Goal: Task Accomplishment & Management: Use online tool/utility

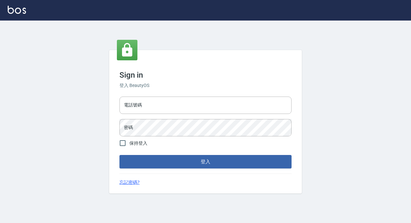
click at [278, 96] on div "電話號碼 電話號碼 密碼 密碼" at bounding box center [205, 116] width 177 height 45
click at [276, 102] on input "電話號碼" at bounding box center [206, 105] width 172 height 17
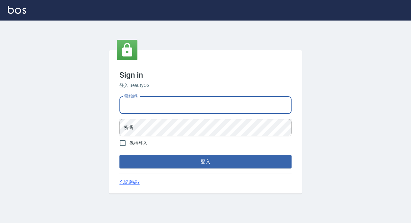
type input "89729295"
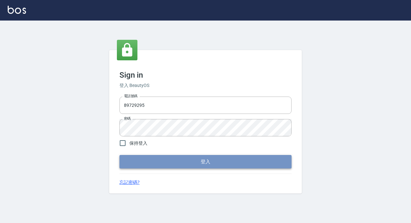
click at [242, 162] on button "登入" at bounding box center [206, 161] width 172 height 13
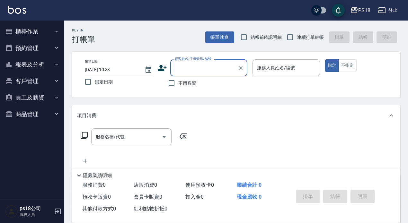
click at [30, 31] on button "櫃檯作業" at bounding box center [32, 31] width 59 height 17
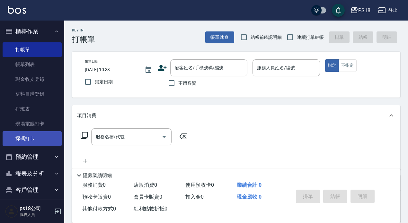
click at [33, 134] on link "掃碼打卡" at bounding box center [32, 138] width 59 height 15
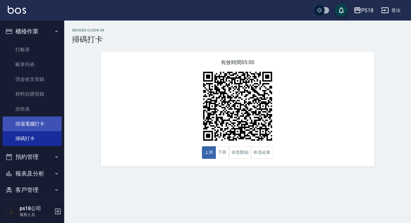
click at [34, 128] on link "現場電腦打卡" at bounding box center [32, 124] width 59 height 15
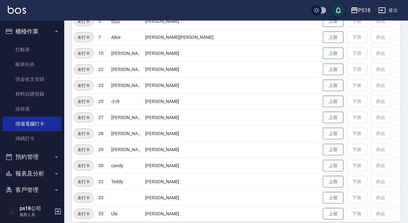
scroll to position [129, 0]
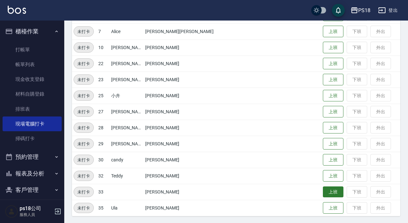
click at [323, 193] on button "上班" at bounding box center [333, 192] width 21 height 11
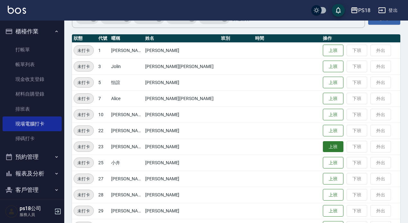
scroll to position [64, 0]
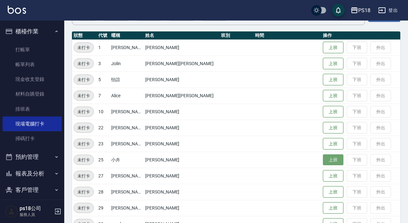
click at [323, 157] on button "上班" at bounding box center [333, 160] width 21 height 11
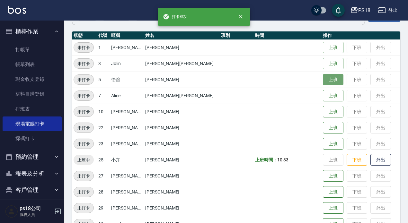
click at [323, 77] on button "上班" at bounding box center [333, 79] width 21 height 11
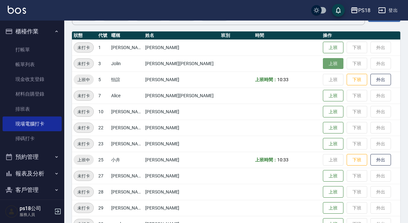
click at [323, 65] on button "上班" at bounding box center [333, 63] width 21 height 11
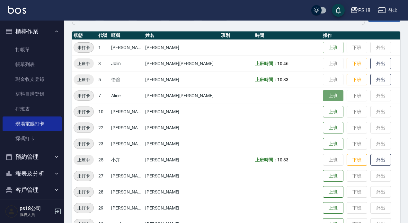
click at [323, 93] on button "上班" at bounding box center [333, 95] width 21 height 11
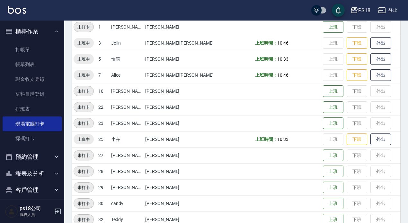
scroll to position [96, 0]
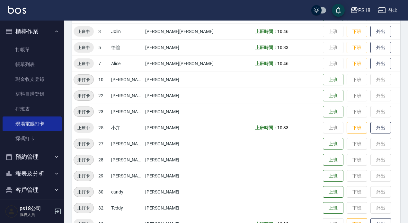
click at [39, 176] on button "報表及分析" at bounding box center [32, 174] width 59 height 17
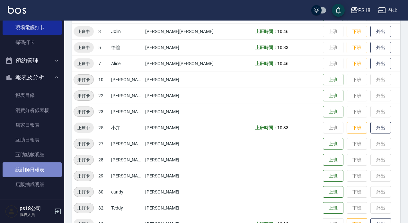
click at [44, 173] on link "設計師日報表" at bounding box center [32, 170] width 59 height 15
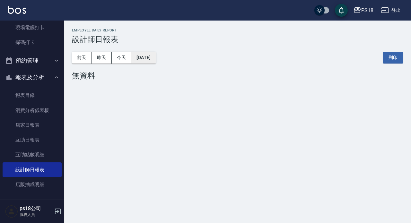
click at [143, 57] on button "[DATE]" at bounding box center [143, 58] width 24 height 12
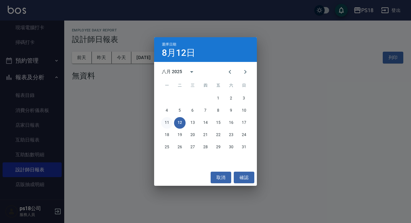
click at [168, 125] on button "11" at bounding box center [167, 123] width 12 height 12
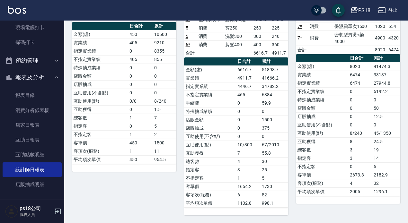
scroll to position [1, 0]
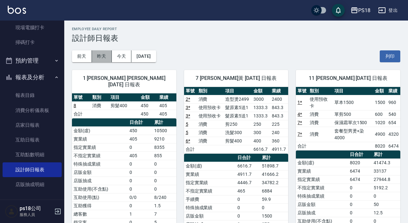
click at [96, 56] on button "昨天" at bounding box center [102, 56] width 20 height 12
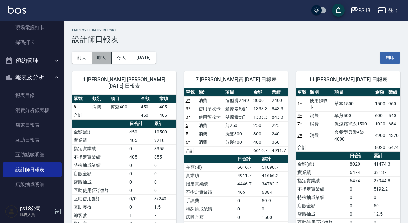
click at [101, 58] on button "昨天" at bounding box center [102, 58] width 20 height 12
click at [101, 57] on button "昨天" at bounding box center [102, 58] width 20 height 12
click at [84, 57] on button "前天" at bounding box center [82, 58] width 20 height 12
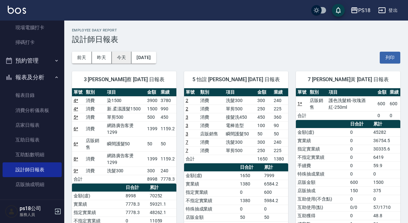
click at [117, 56] on button "今天" at bounding box center [122, 58] width 20 height 12
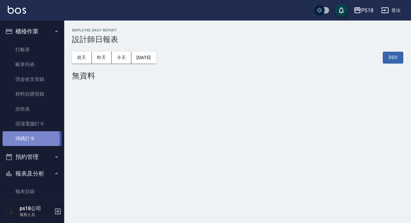
click at [22, 139] on link "掃碼打卡" at bounding box center [32, 138] width 59 height 15
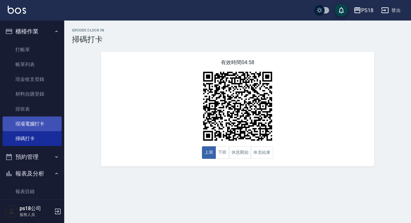
click at [31, 123] on link "現場電腦打卡" at bounding box center [32, 124] width 59 height 15
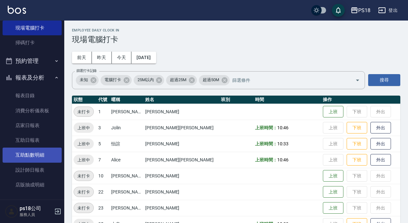
scroll to position [96, 0]
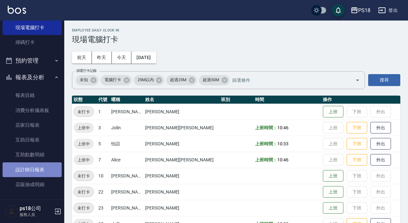
click at [45, 168] on link "設計師日報表" at bounding box center [32, 170] width 59 height 15
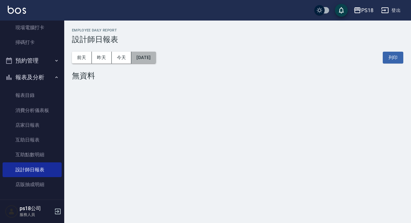
click at [156, 61] on button "[DATE]" at bounding box center [143, 58] width 24 height 12
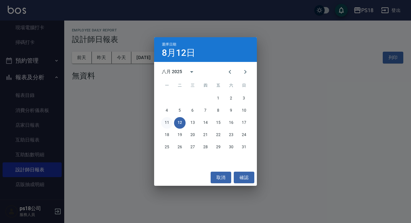
click at [166, 121] on button "11" at bounding box center [167, 123] width 12 height 12
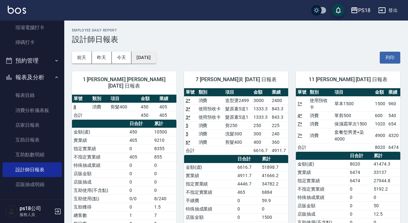
click at [156, 58] on button "[DATE]" at bounding box center [143, 58] width 24 height 12
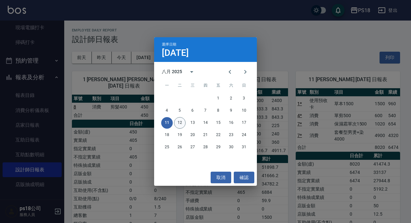
click at [183, 123] on button "12" at bounding box center [180, 123] width 12 height 12
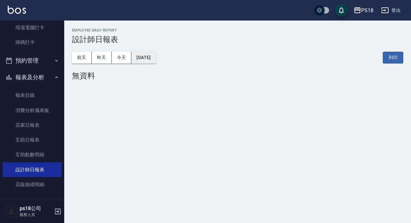
click at [156, 53] on button "[DATE]" at bounding box center [143, 58] width 24 height 12
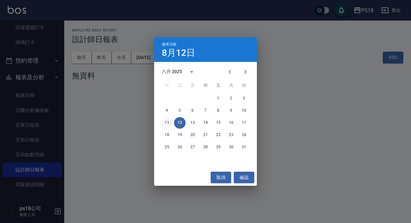
click at [163, 123] on button "11" at bounding box center [167, 123] width 12 height 12
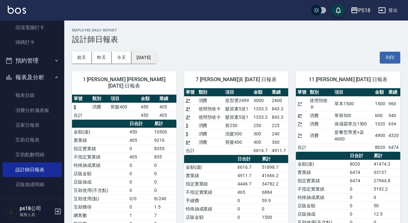
click at [151, 58] on button "[DATE]" at bounding box center [143, 58] width 24 height 12
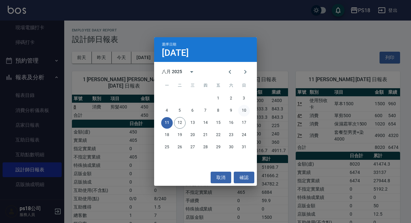
click at [246, 111] on button "10" at bounding box center [244, 111] width 12 height 12
